Goal: Task Accomplishment & Management: Manage account settings

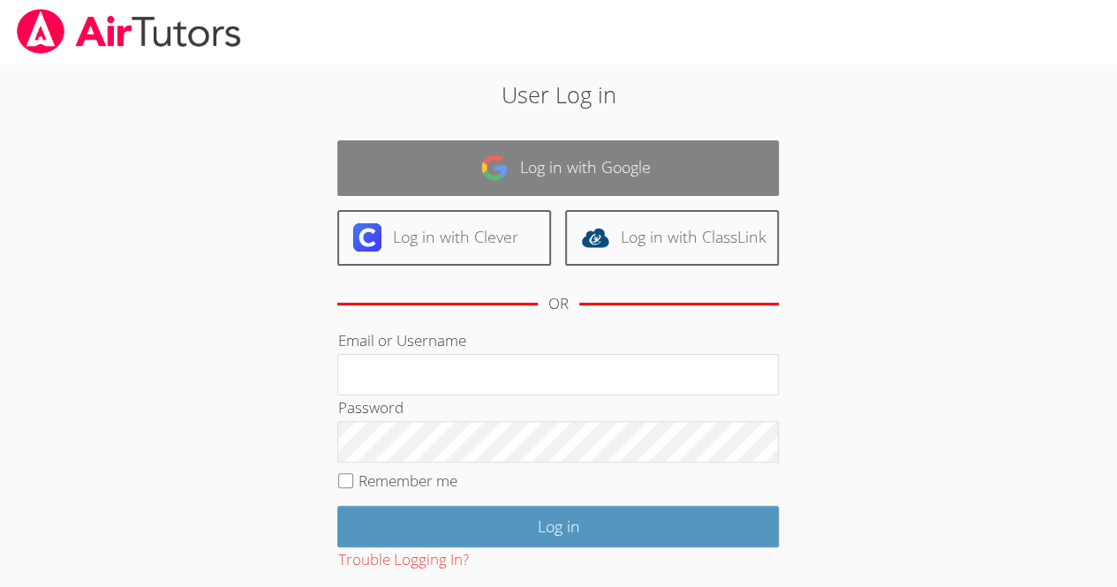
click at [520, 171] on link "Log in with Google" at bounding box center [558, 168] width 442 height 56
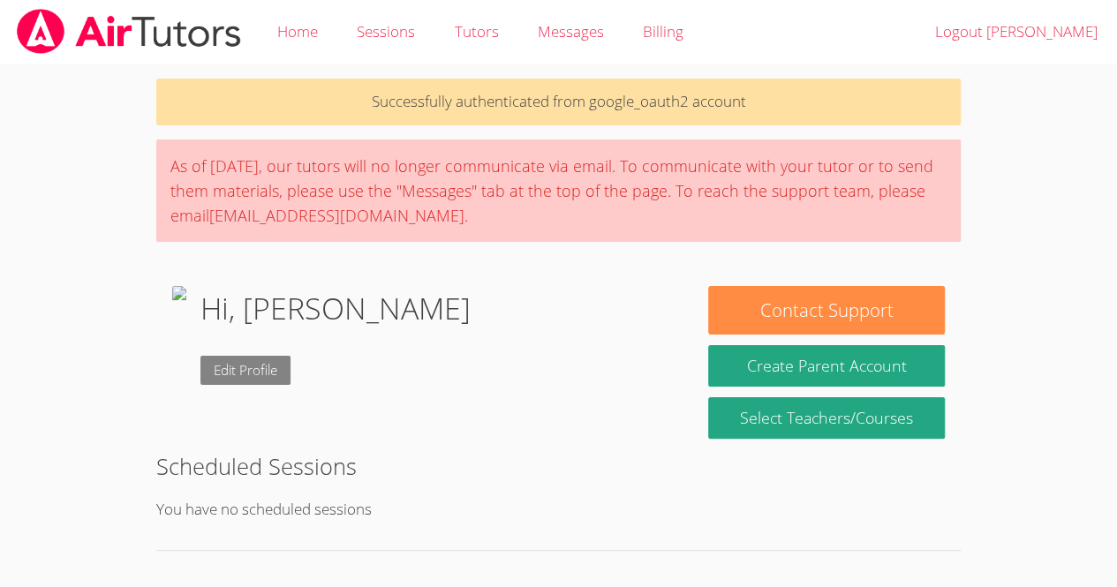
click at [291, 360] on link "Edit Profile" at bounding box center [246, 370] width 90 height 29
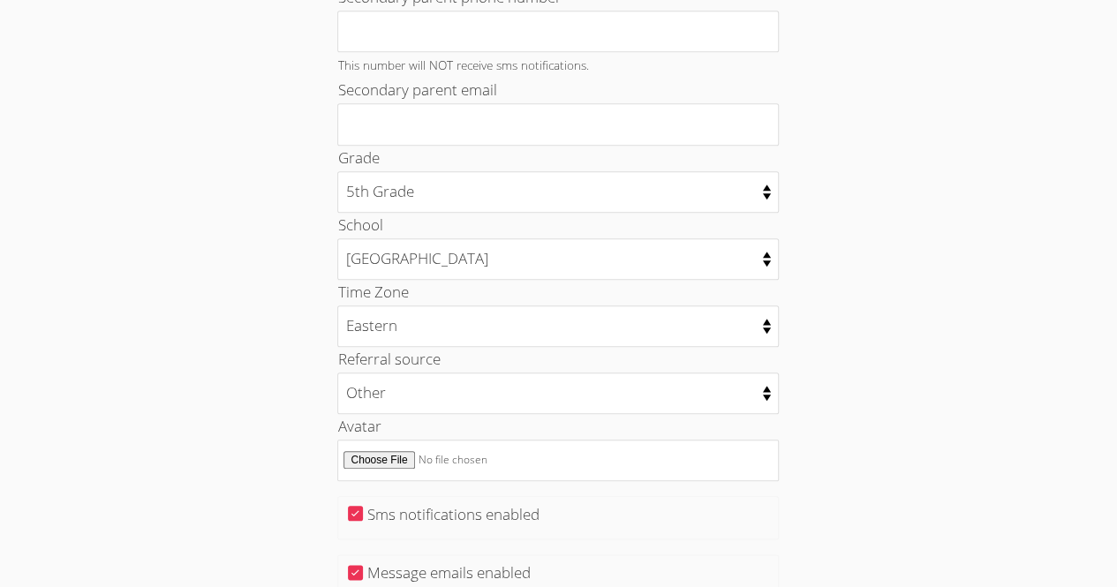
scroll to position [733, 0]
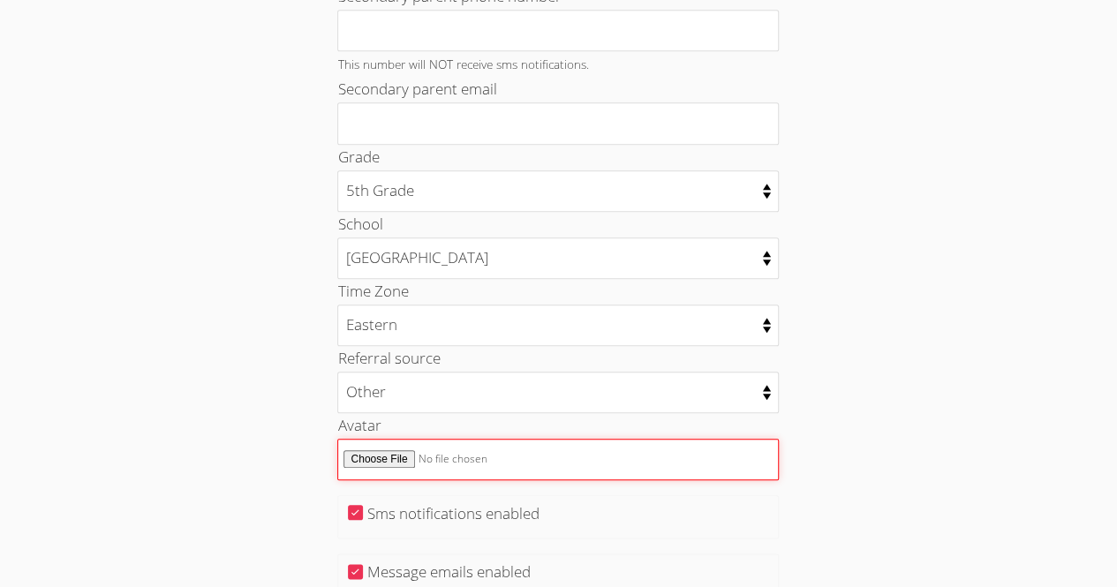
click at [391, 445] on input "Avatar" at bounding box center [558, 460] width 442 height 42
type input "C:\fakepath\WIN_20241106_10_17_12_Pro.jpg"
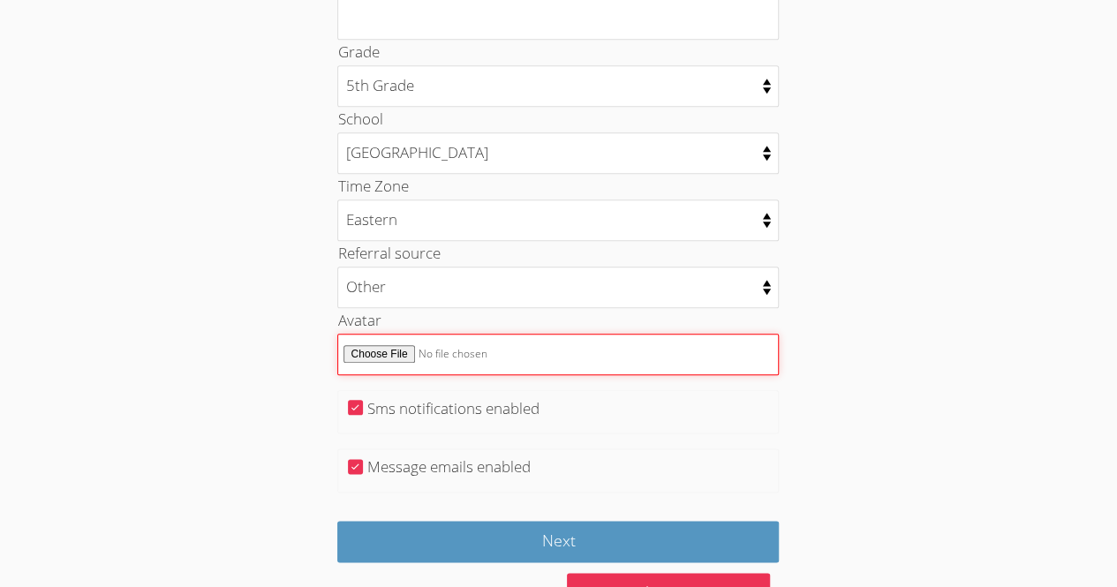
scroll to position [891, 0]
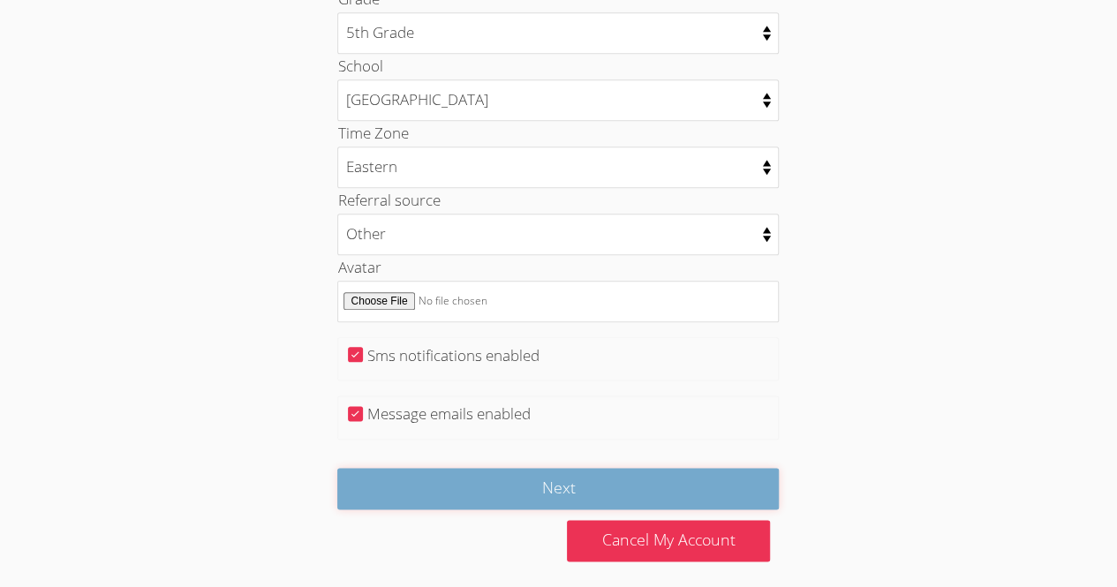
click at [394, 481] on input "Next" at bounding box center [558, 489] width 442 height 42
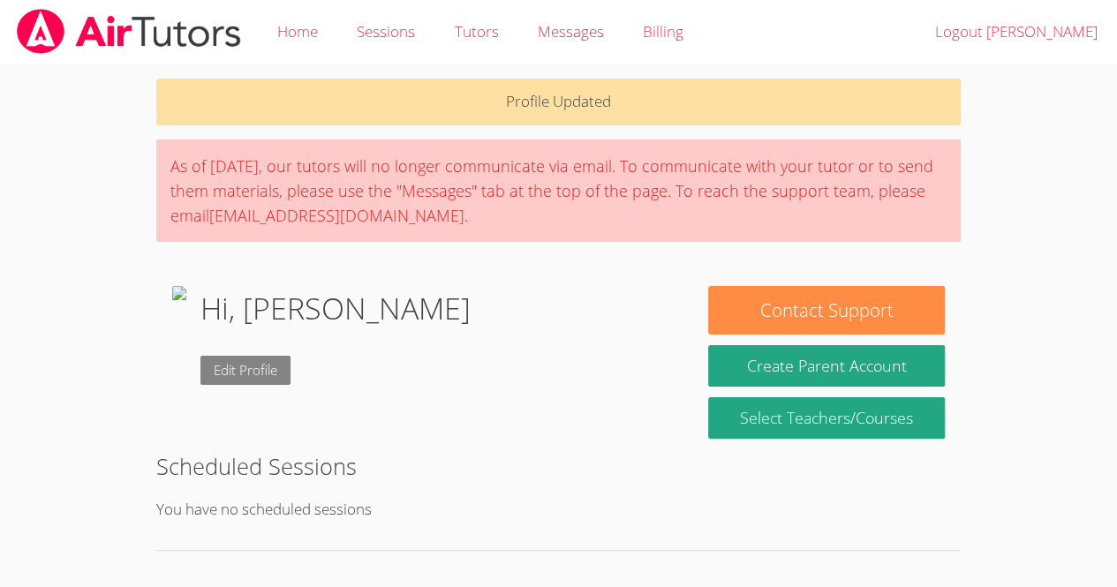
click at [291, 368] on link "Edit Profile" at bounding box center [246, 370] width 90 height 29
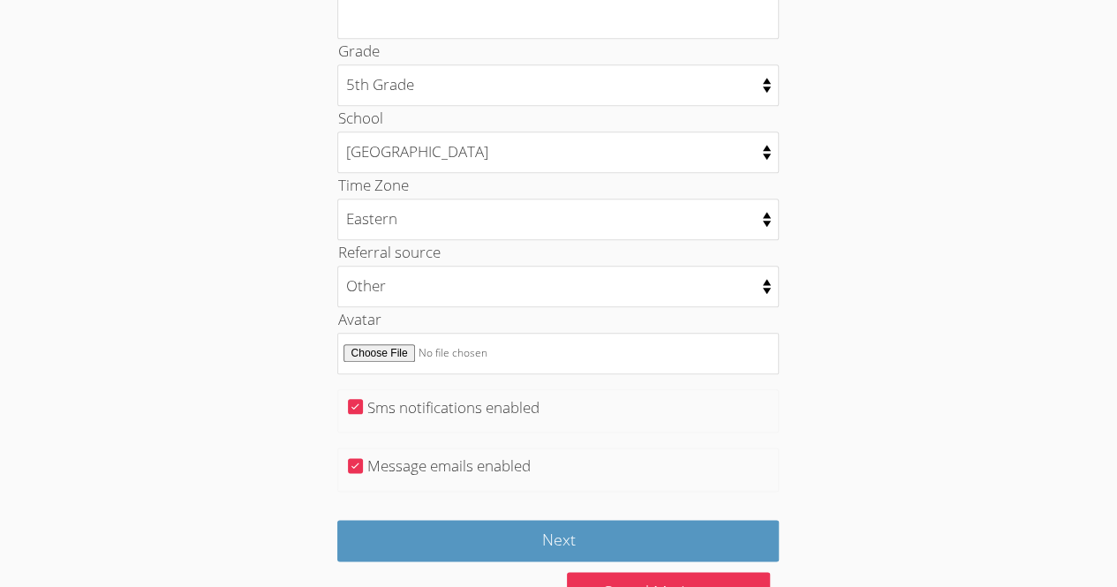
scroll to position [841, 0]
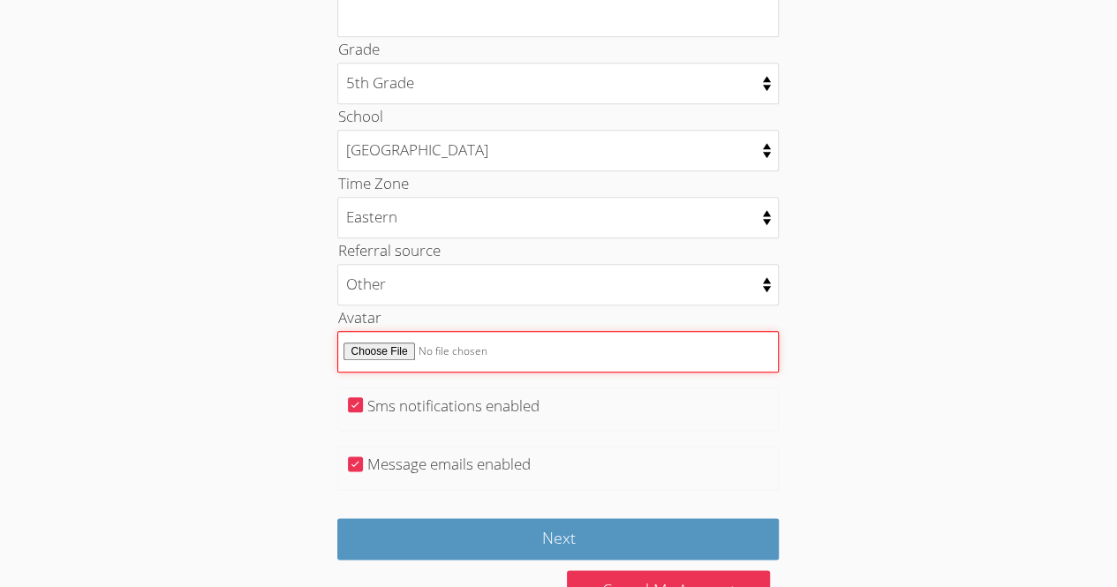
click at [390, 345] on input "Avatar" at bounding box center [558, 352] width 442 height 42
type input "C:\fakepath\It is me.jfif"
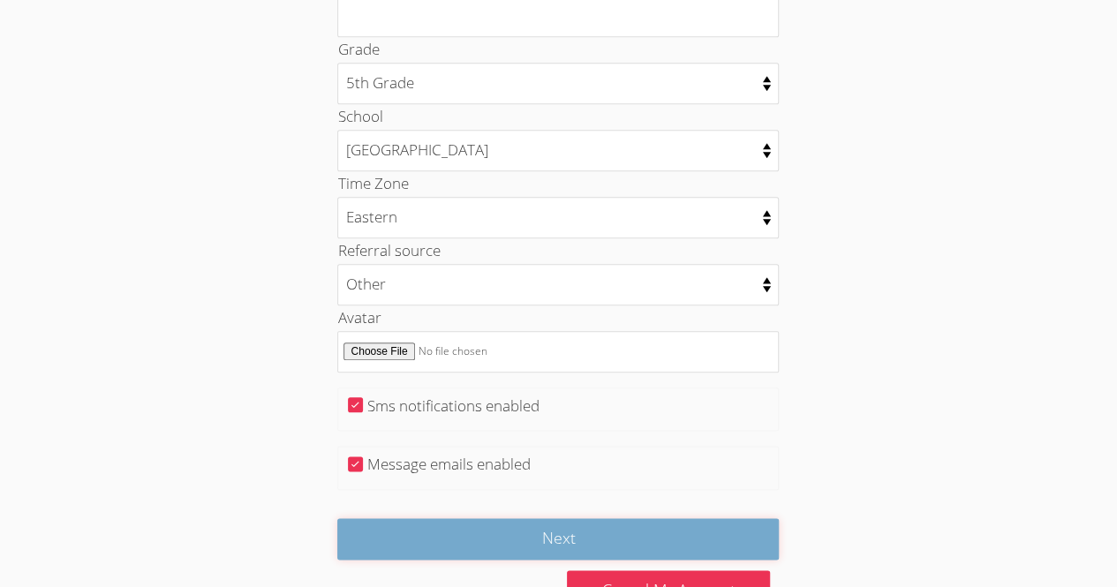
click at [417, 526] on input "Next" at bounding box center [558, 539] width 442 height 42
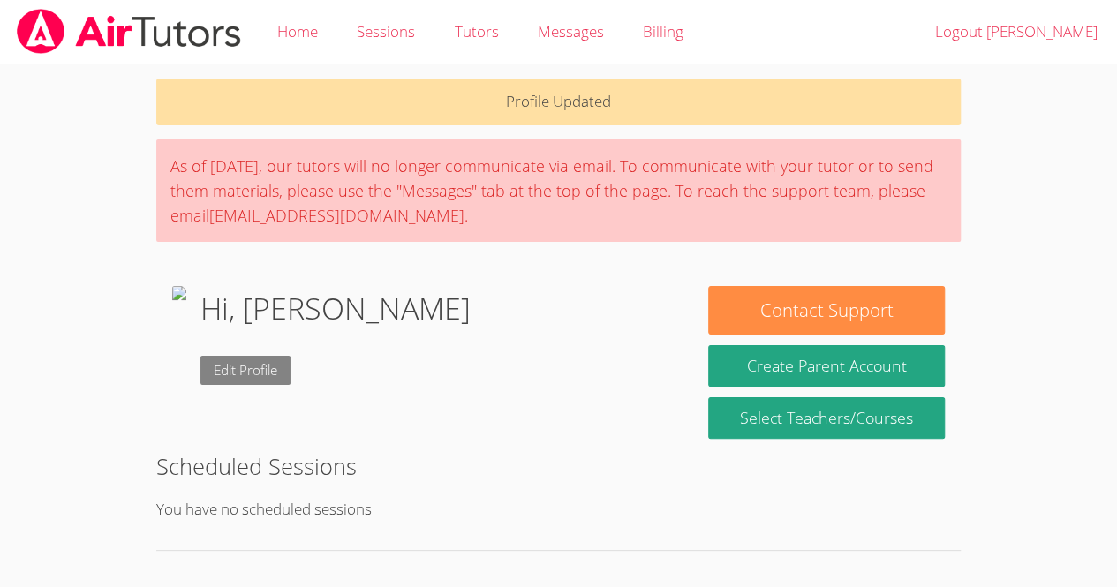
click at [237, 383] on link "Edit Profile" at bounding box center [246, 370] width 90 height 29
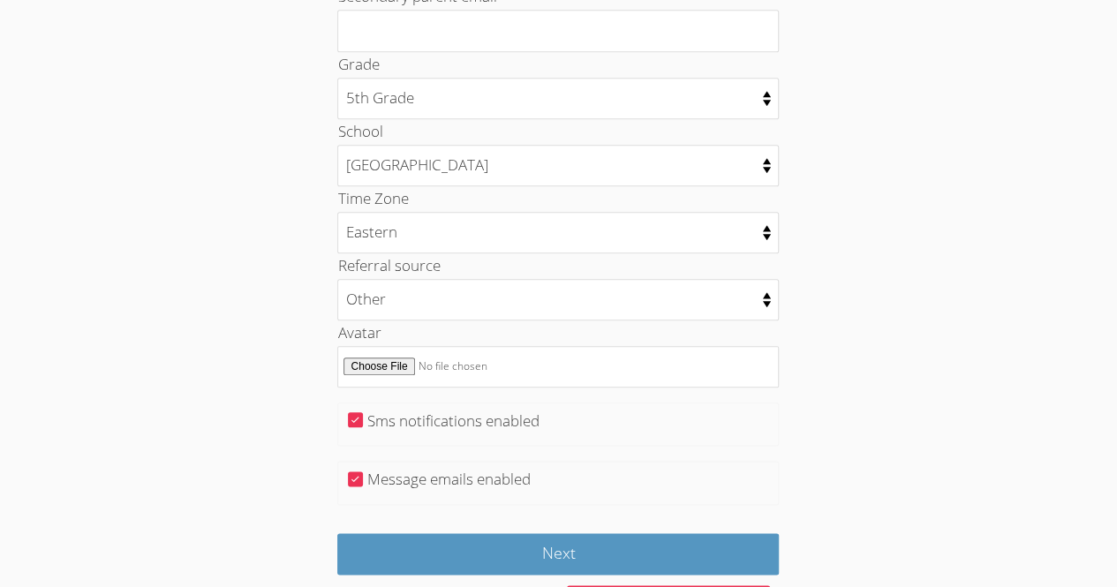
scroll to position [829, 0]
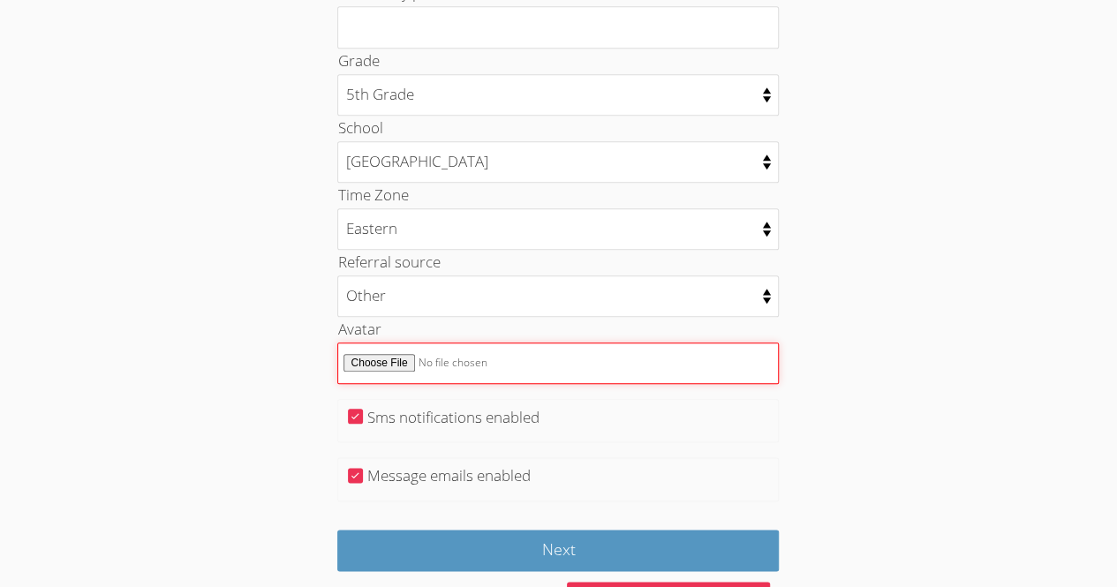
click at [396, 354] on input "Avatar" at bounding box center [558, 364] width 442 height 42
type input "C:\fakepath\WIN_20241106_10_17_12_Pro.jpg"
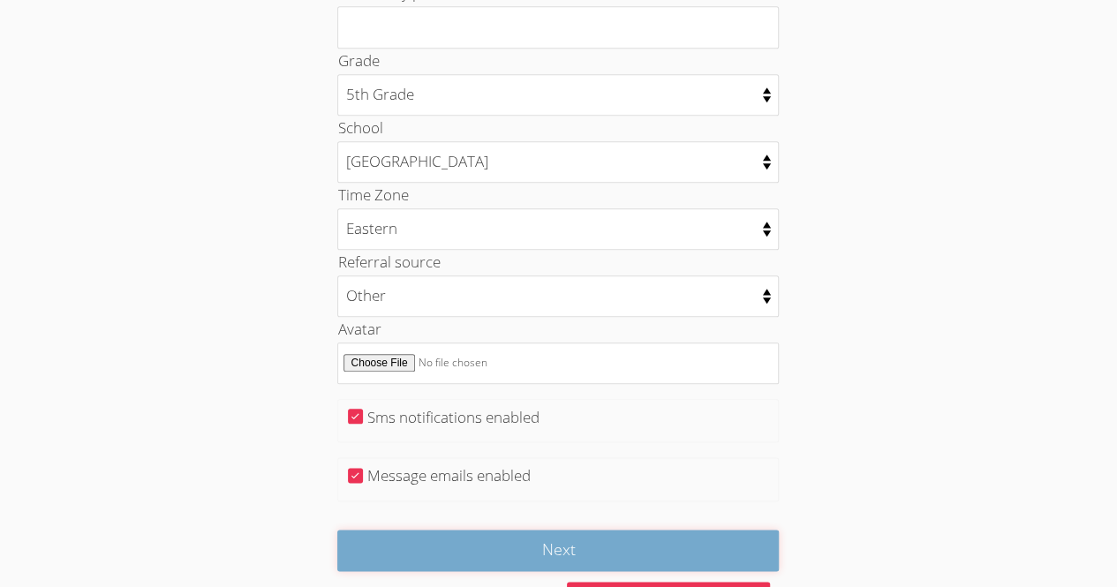
click at [472, 552] on input "Next" at bounding box center [558, 551] width 442 height 42
